Goal: Transaction & Acquisition: Book appointment/travel/reservation

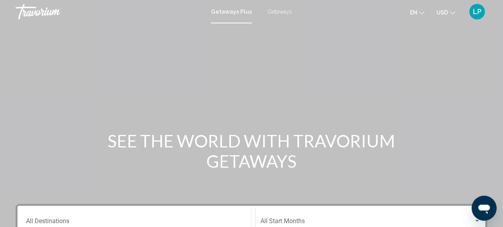
click at [279, 11] on span "Getaways" at bounding box center [280, 12] width 25 height 6
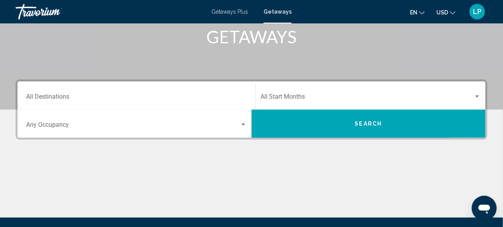
scroll to position [132, 0]
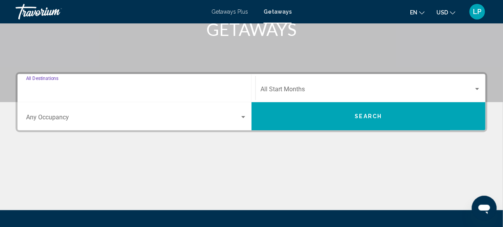
click at [156, 88] on input "Destination All Destinations" at bounding box center [136, 90] width 221 height 7
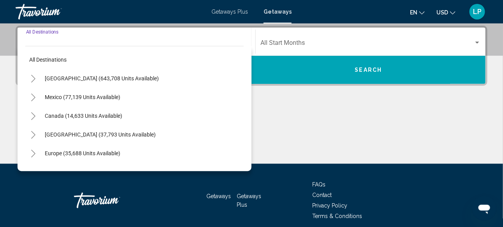
scroll to position [39, 0]
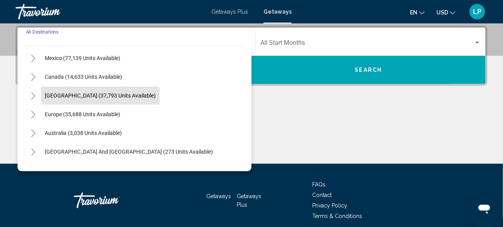
click at [111, 95] on span "[GEOGRAPHIC_DATA] (37,793 units available)" at bounding box center [100, 95] width 111 height 6
type input "**********"
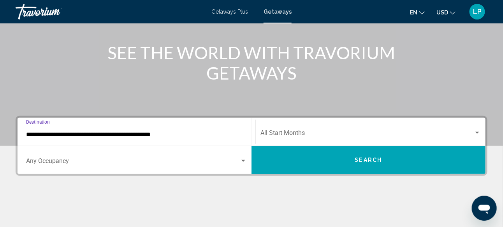
scroll to position [100, 0]
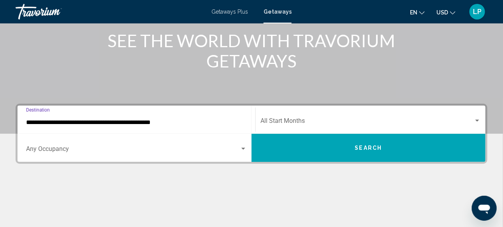
click at [348, 148] on button "Search" at bounding box center [369, 148] width 234 height 28
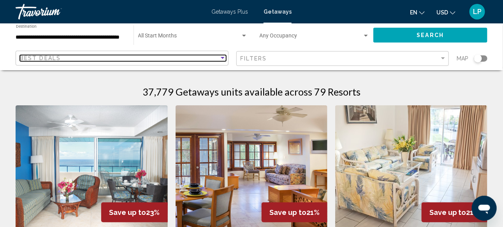
click at [216, 58] on div "Best Deals" at bounding box center [119, 58] width 199 height 6
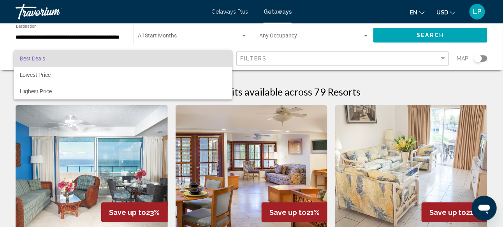
click at [7, 94] on div at bounding box center [251, 113] width 503 height 227
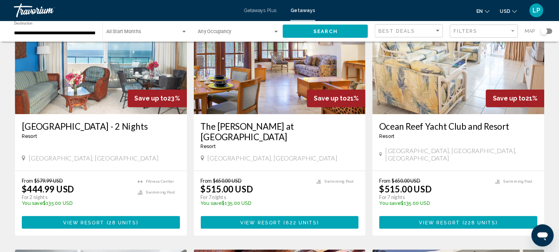
scroll to position [78, 0]
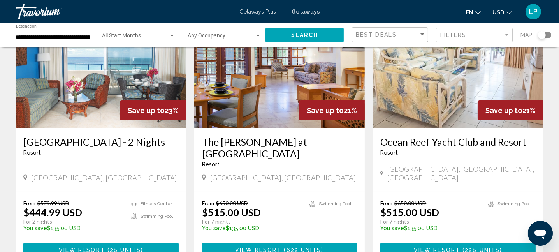
drag, startPoint x: 506, startPoint y: 1, endPoint x: 7, endPoint y: 39, distance: 501.0
click at [7, 39] on div "**********" at bounding box center [279, 34] width 559 height 23
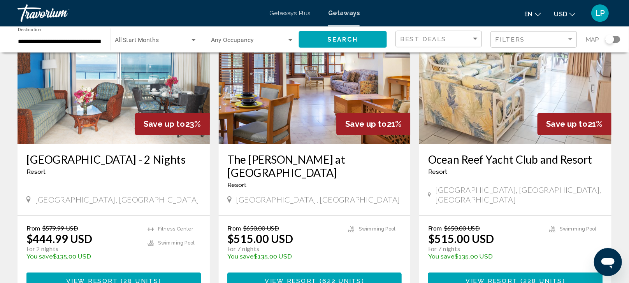
scroll to position [78, 0]
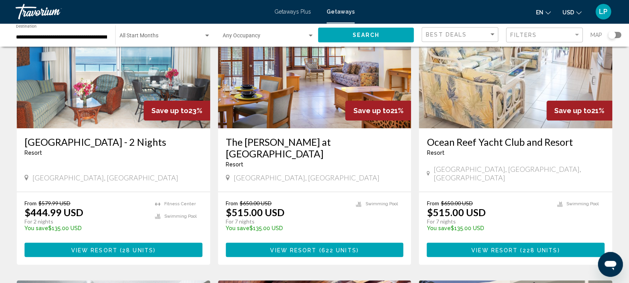
drag, startPoint x: 565, startPoint y: 0, endPoint x: 7, endPoint y: 43, distance: 559.6
click at [7, 43] on div "**********" at bounding box center [314, 34] width 629 height 23
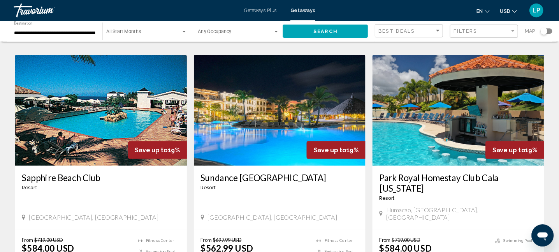
scroll to position [827, 0]
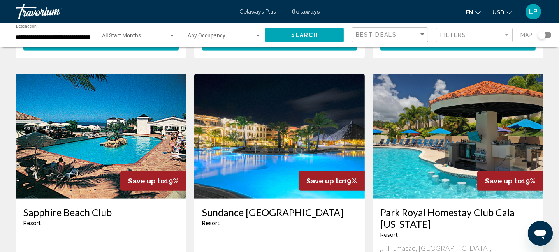
drag, startPoint x: 611, startPoint y: 0, endPoint x: 8, endPoint y: 109, distance: 612.6
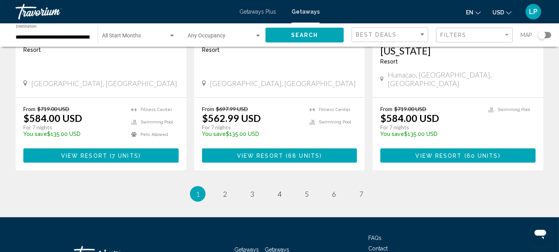
scroll to position [1040, 0]
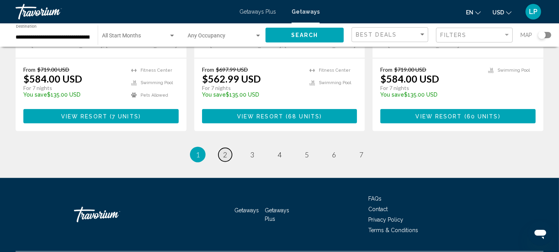
click at [225, 150] on span "2" at bounding box center [225, 154] width 4 height 9
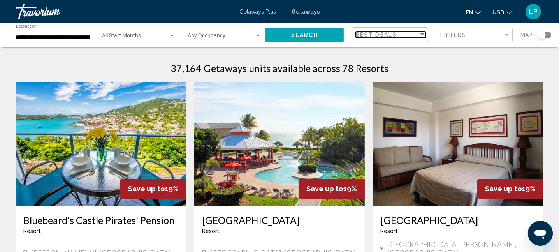
click at [425, 32] on div "Sort by" at bounding box center [422, 35] width 7 height 6
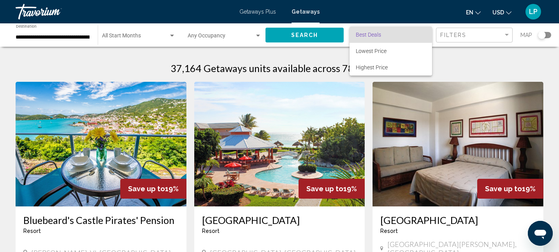
click at [458, 38] on div at bounding box center [279, 126] width 559 height 252
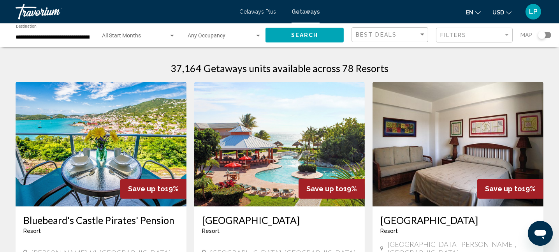
click at [458, 38] on div "Filters" at bounding box center [475, 35] width 70 height 14
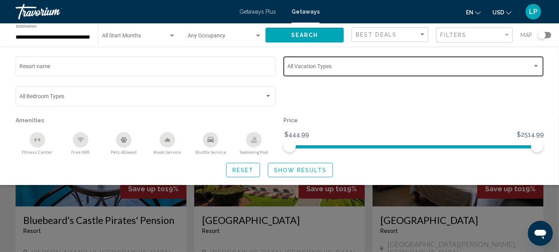
click at [426, 56] on div "Vacation Types All Vacation Types" at bounding box center [414, 65] width 252 height 21
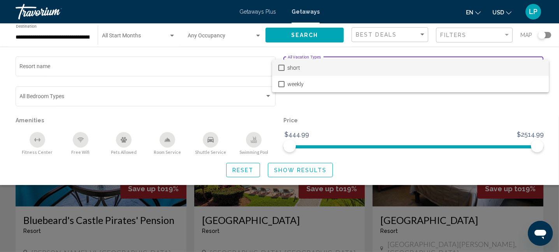
click at [426, 56] on div at bounding box center [279, 126] width 559 height 252
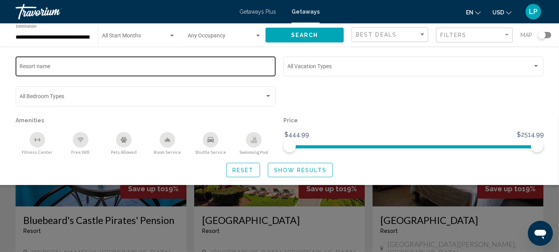
click at [159, 62] on div "Resort name" at bounding box center [146, 65] width 252 height 21
click at [160, 63] on div "Resort name" at bounding box center [146, 65] width 252 height 21
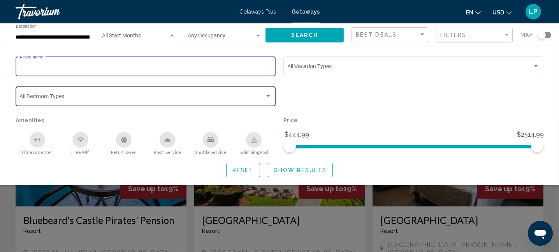
click at [167, 101] on div "Bedroom Types All Bedroom Types" at bounding box center [146, 95] width 252 height 21
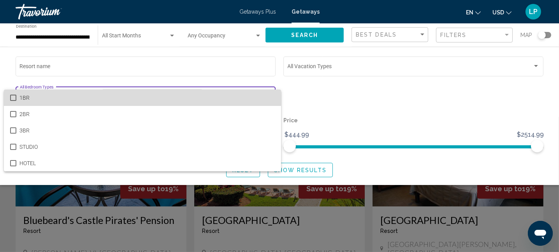
click at [167, 101] on span "1BR" at bounding box center [146, 98] width 255 height 16
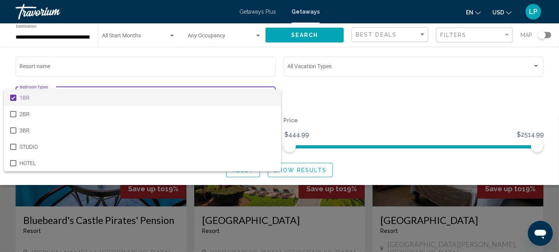
click at [357, 95] on div at bounding box center [279, 126] width 559 height 252
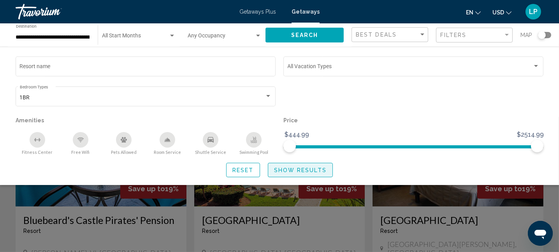
click at [300, 167] on span "Show Results" at bounding box center [300, 170] width 53 height 6
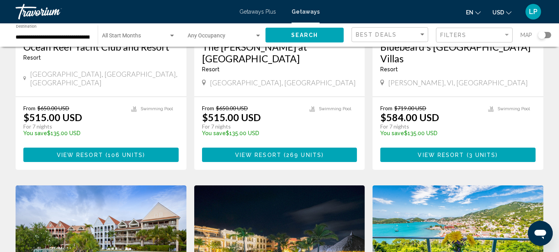
scroll to position [173, 0]
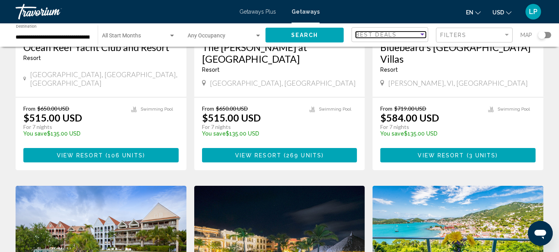
click at [409, 37] on div "Best Deals" at bounding box center [387, 35] width 63 height 6
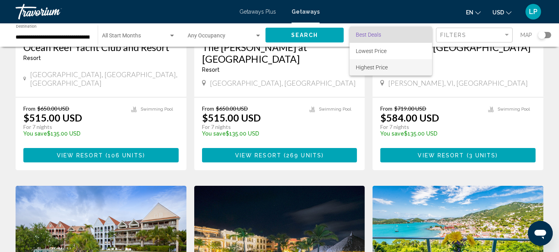
click at [393, 67] on span "Highest Price" at bounding box center [391, 67] width 70 height 16
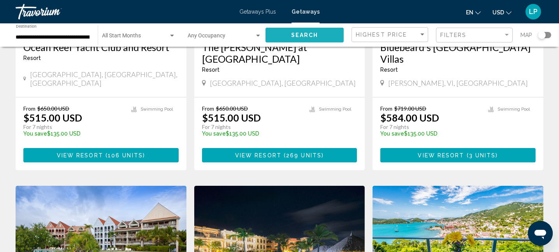
click at [305, 35] on span "Search" at bounding box center [304, 35] width 27 height 6
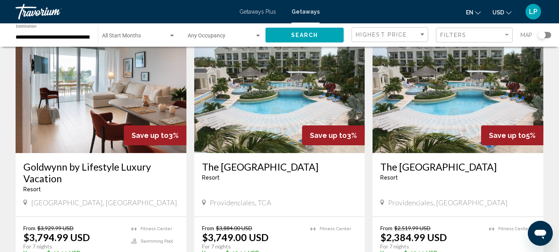
scroll to position [43, 0]
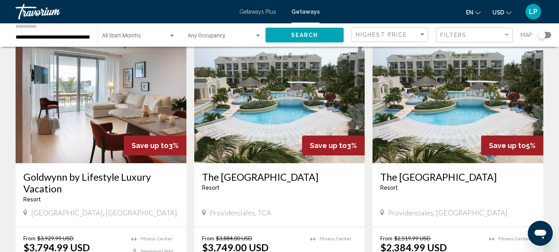
click at [439, 171] on h3 "The [GEOGRAPHIC_DATA]" at bounding box center [457, 177] width 155 height 12
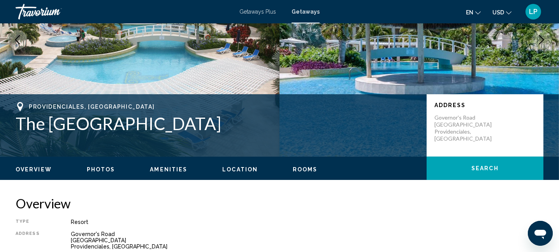
scroll to position [230, 0]
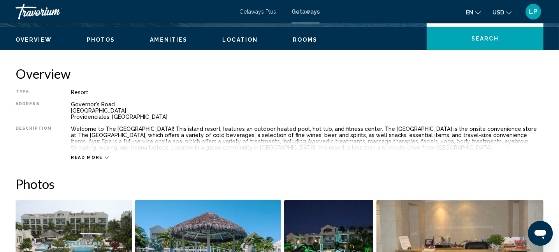
click at [85, 158] on span "Read more" at bounding box center [87, 157] width 32 height 5
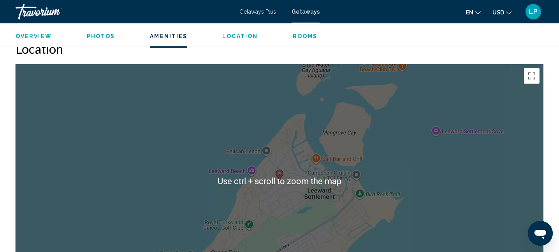
scroll to position [793, 0]
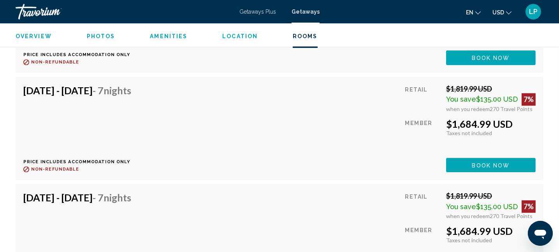
scroll to position [2696, 0]
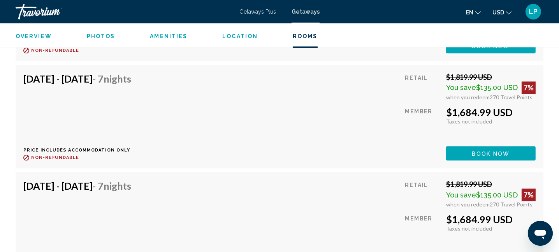
click at [481, 83] on span "$135.00 USD" at bounding box center [497, 87] width 42 height 8
click at [483, 150] on span "Book now" at bounding box center [491, 153] width 38 height 6
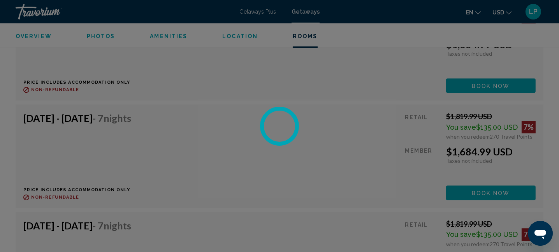
scroll to position [2783, 0]
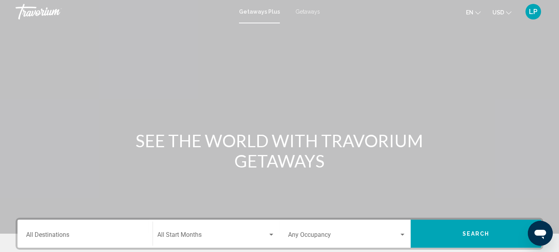
click at [503, 12] on span "LP" at bounding box center [533, 12] width 9 height 8
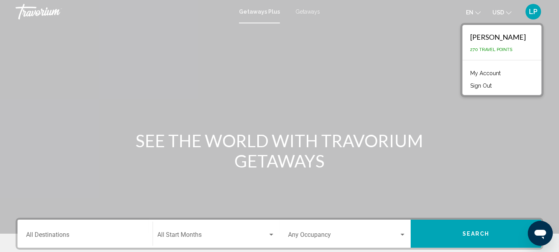
click at [481, 72] on link "My Account" at bounding box center [485, 73] width 38 height 10
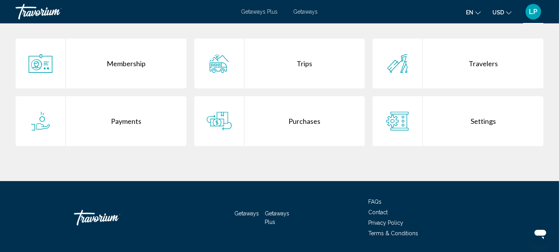
scroll to position [143, 0]
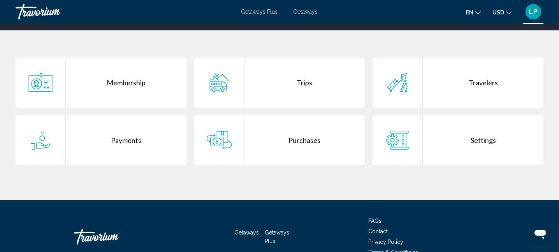
click at [311, 88] on div "Trips" at bounding box center [305, 83] width 121 height 50
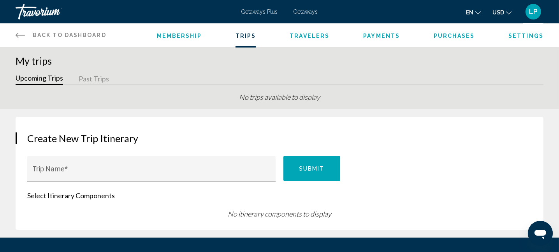
click at [90, 33] on span "Back to Dashboard" at bounding box center [70, 35] width 74 height 6
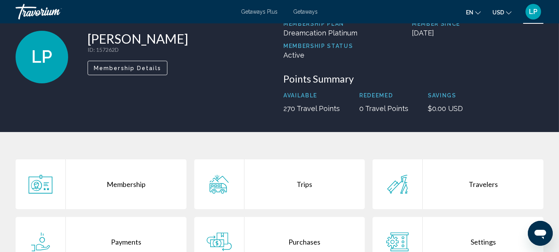
scroll to position [130, 0]
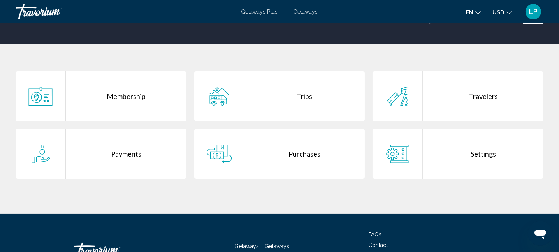
click at [475, 99] on div "Travelers" at bounding box center [483, 96] width 121 height 50
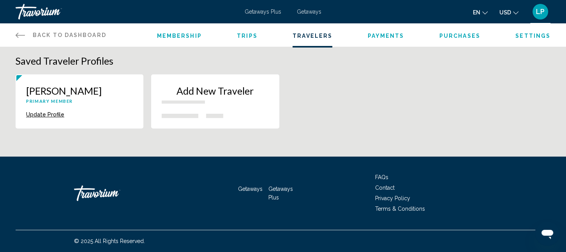
click at [97, 93] on p "[PERSON_NAME]" at bounding box center [79, 91] width 107 height 12
click at [92, 108] on div "[PERSON_NAME] Primary Member" at bounding box center [79, 97] width 107 height 25
click at [183, 35] on span "Membership" at bounding box center [179, 36] width 45 height 6
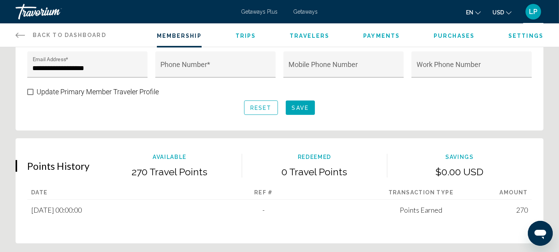
scroll to position [346, 0]
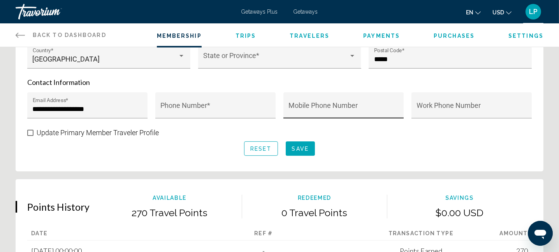
click at [303, 103] on div "Mobile Phone Number" at bounding box center [344, 107] width 110 height 21
type input "*"
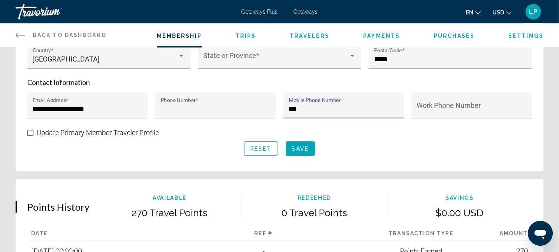
type input "**********"
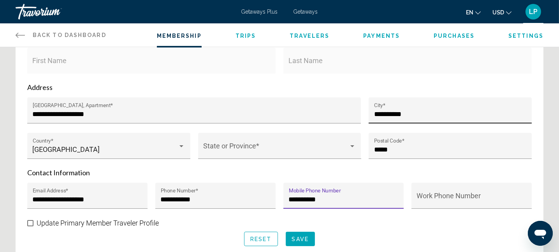
scroll to position [259, 0]
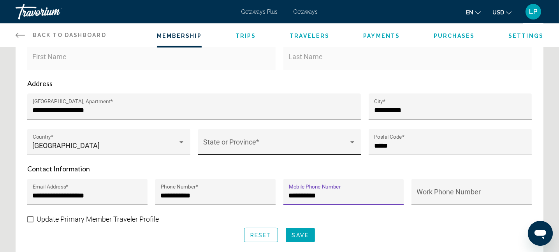
click at [312, 144] on span "Main content" at bounding box center [276, 146] width 146 height 8
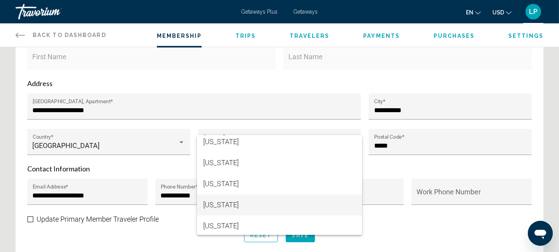
scroll to position [216, 0]
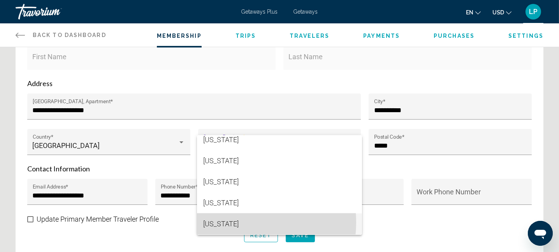
click at [224, 222] on span "[US_STATE]" at bounding box center [279, 223] width 153 height 21
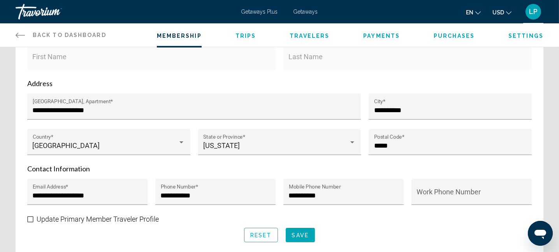
click at [387, 165] on p "Contact Information" at bounding box center [279, 168] width 505 height 9
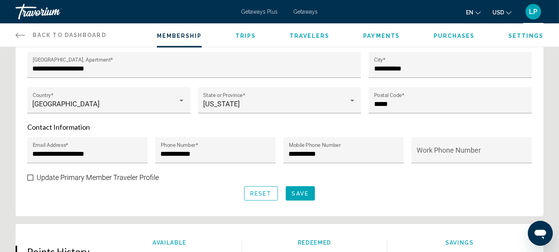
scroll to position [303, 0]
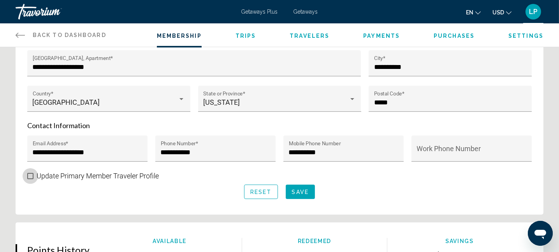
click at [31, 176] on span "Main content" at bounding box center [30, 176] width 6 height 6
click at [300, 189] on span "Save" at bounding box center [300, 192] width 17 height 6
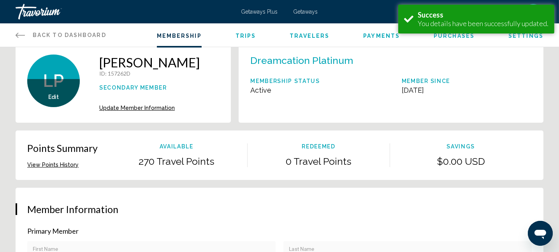
scroll to position [0, 0]
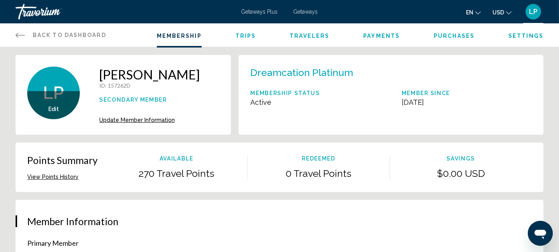
click at [312, 37] on span "Travelers" at bounding box center [310, 36] width 40 height 6
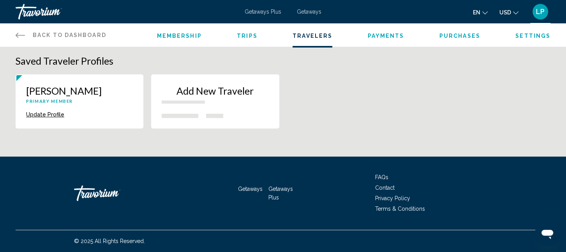
click at [248, 34] on span "Trips" at bounding box center [247, 36] width 21 height 6
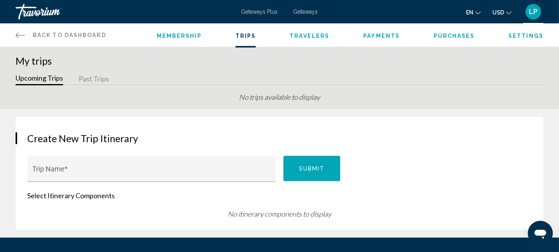
click at [306, 13] on span "Getaways" at bounding box center [306, 12] width 25 height 6
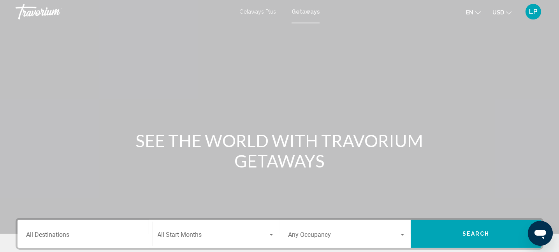
scroll to position [86, 0]
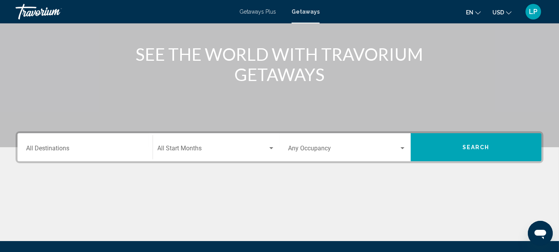
click at [100, 142] on div "Destination All Destinations" at bounding box center [85, 147] width 118 height 25
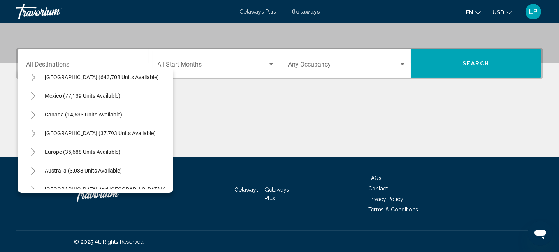
scroll to position [28, 0]
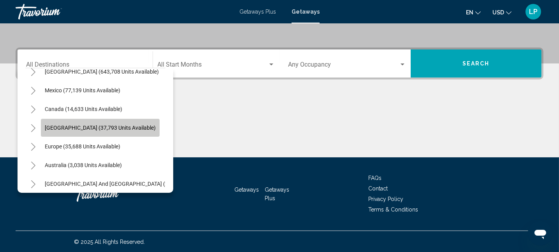
click at [139, 127] on span "[GEOGRAPHIC_DATA] (37,793 units available)" at bounding box center [100, 128] width 111 height 6
type input "**********"
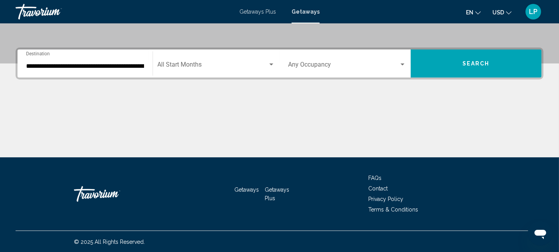
click at [470, 48] on div "**********" at bounding box center [280, 64] width 528 height 32
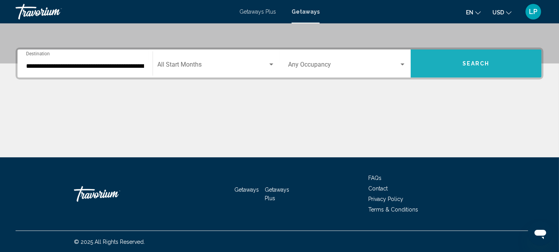
click at [472, 55] on button "Search" at bounding box center [476, 63] width 131 height 28
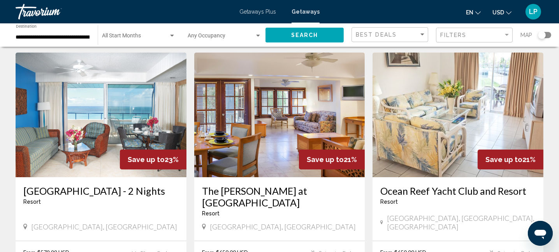
scroll to position [43, 0]
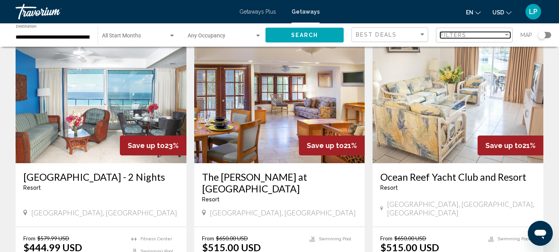
click at [457, 33] on span "Filters" at bounding box center [453, 35] width 26 height 6
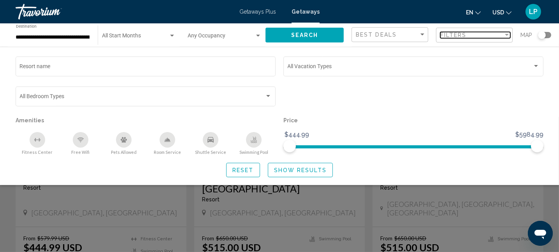
click at [457, 33] on span "Filters" at bounding box center [453, 35] width 26 height 6
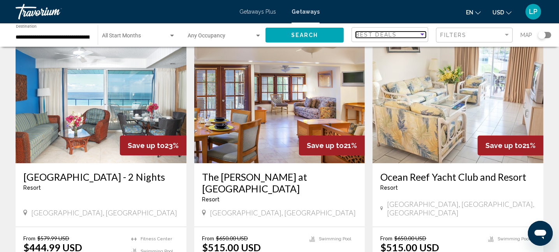
click at [426, 33] on div "Sort by" at bounding box center [422, 35] width 7 height 6
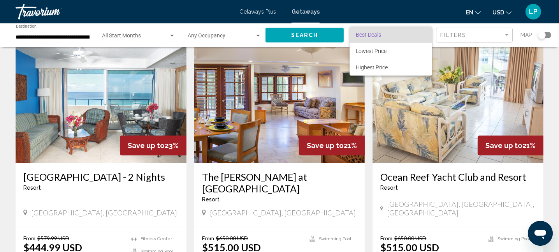
click at [400, 37] on span "Best Deals" at bounding box center [391, 34] width 70 height 16
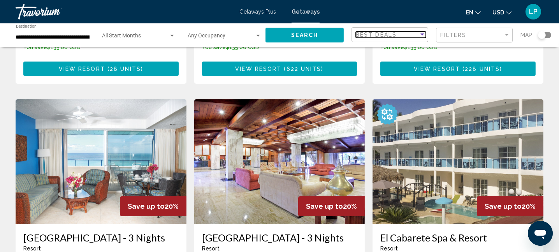
scroll to position [0, 0]
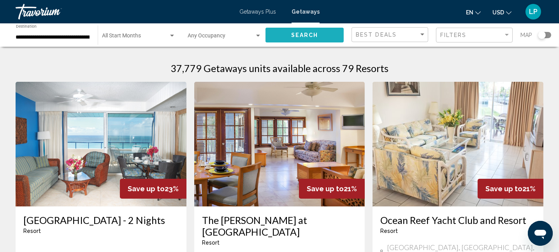
click at [321, 35] on button "Search" at bounding box center [305, 35] width 78 height 14
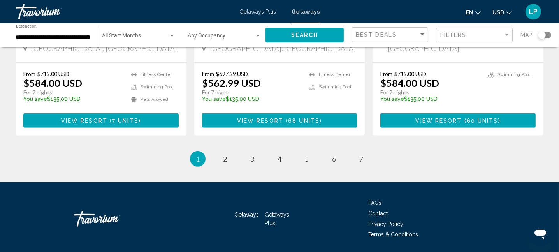
scroll to position [1038, 0]
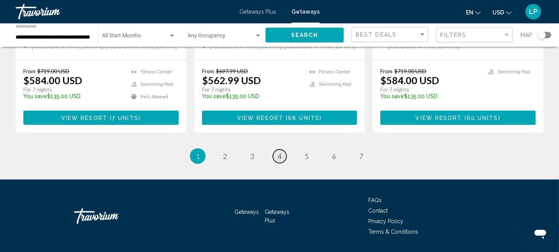
click at [280, 152] on span "4" at bounding box center [280, 156] width 4 height 9
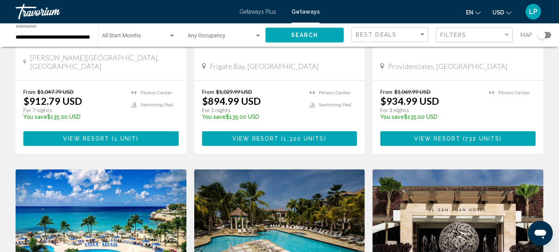
scroll to position [446, 0]
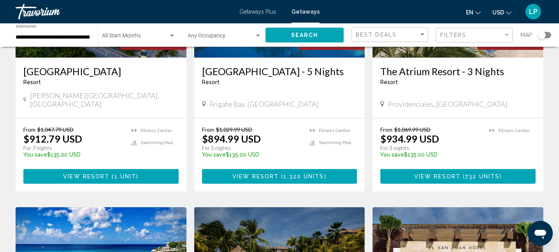
click at [476, 11] on icon "Change language" at bounding box center [477, 12] width 5 height 5
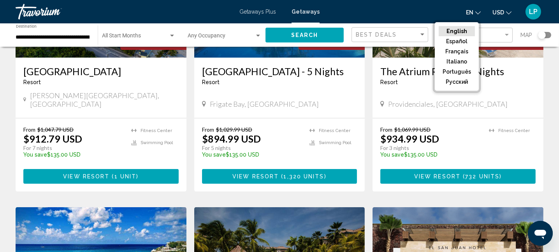
click at [476, 11] on icon "Change language" at bounding box center [477, 12] width 5 height 5
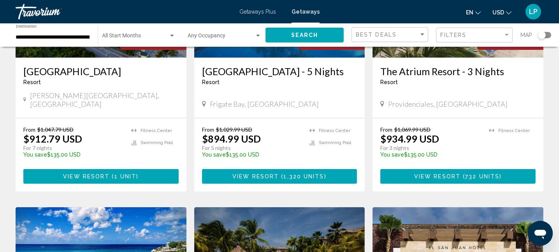
click at [503, 13] on span "USD" at bounding box center [499, 12] width 12 height 6
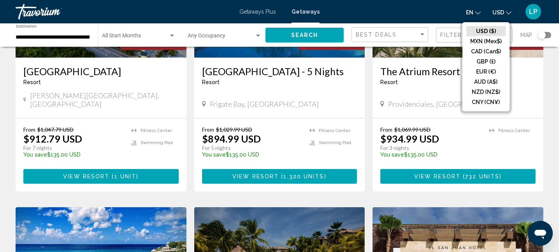
click at [503, 13] on span "USD" at bounding box center [499, 12] width 12 height 6
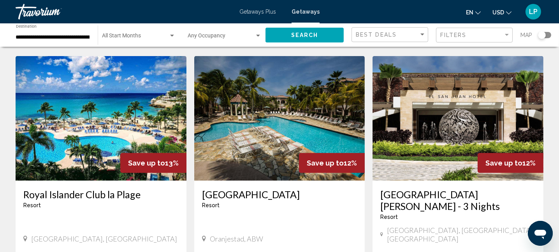
scroll to position [576, 0]
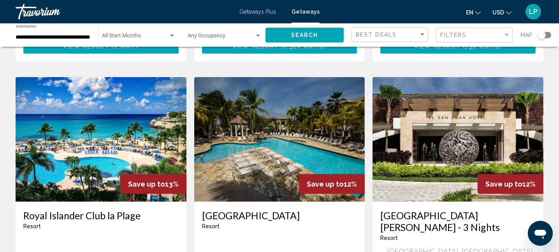
click at [77, 31] on div "**********" at bounding box center [53, 35] width 74 height 21
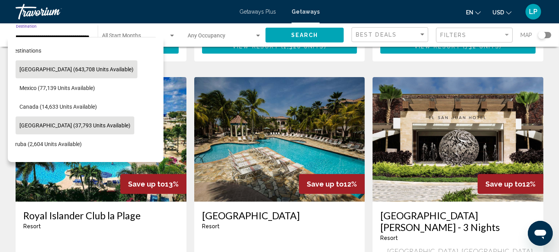
scroll to position [0, 0]
click at [77, 69] on span "[GEOGRAPHIC_DATA] (643,708 units available)" at bounding box center [76, 69] width 114 height 6
type input "**********"
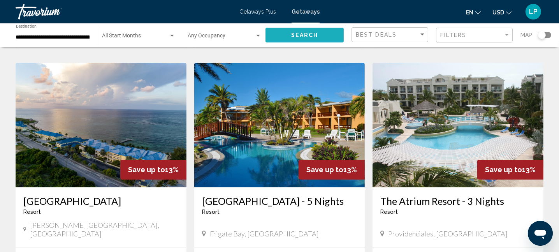
click at [305, 35] on span "Search" at bounding box center [304, 35] width 27 height 6
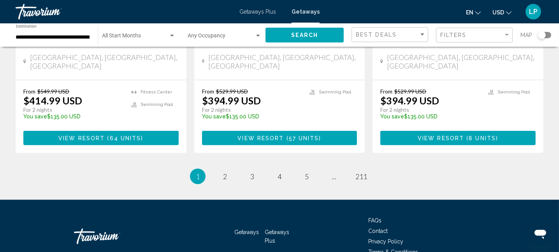
scroll to position [1064, 0]
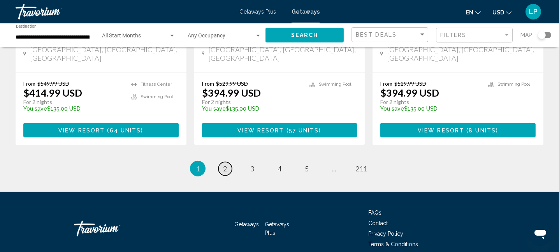
click at [229, 162] on link "page 2" at bounding box center [225, 169] width 14 height 14
